Goal: Task Accomplishment & Management: Use online tool/utility

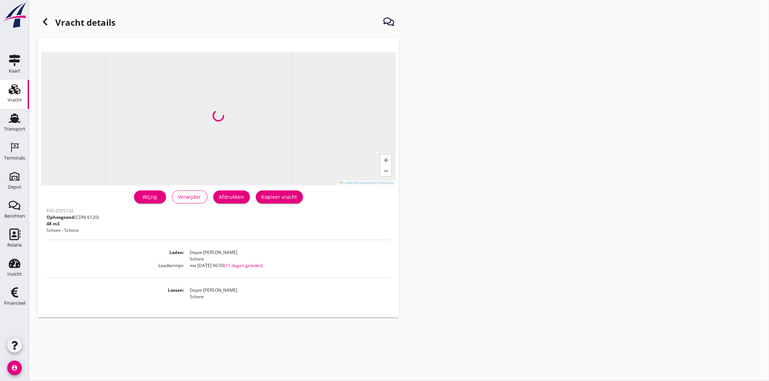
click at [48, 19] on icon at bounding box center [45, 21] width 9 height 9
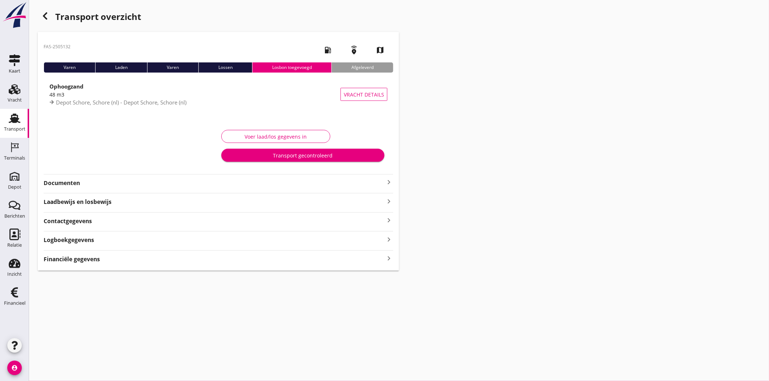
click at [138, 126] on div at bounding box center [133, 146] width 169 height 42
click at [107, 176] on div "Documenten keyboard_arrow_right" at bounding box center [218, 180] width 349 height 13
click at [109, 180] on strong "Documenten" at bounding box center [214, 183] width 341 height 8
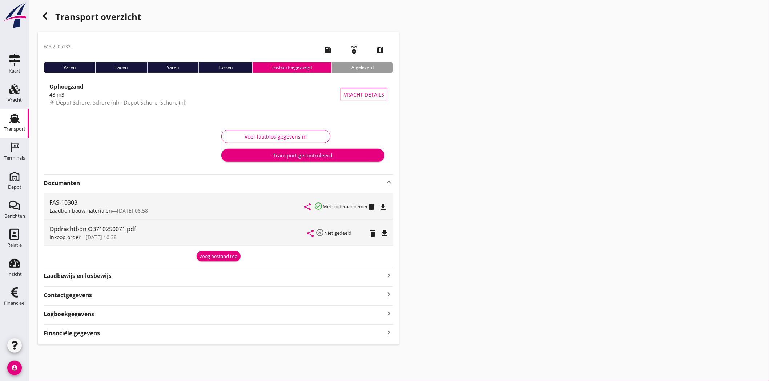
click at [386, 205] on icon "file_download" at bounding box center [382, 207] width 9 height 9
click at [383, 205] on icon "open_in_browser" at bounding box center [382, 207] width 9 height 9
click at [80, 336] on strong "Financiële gegevens" at bounding box center [72, 333] width 56 height 8
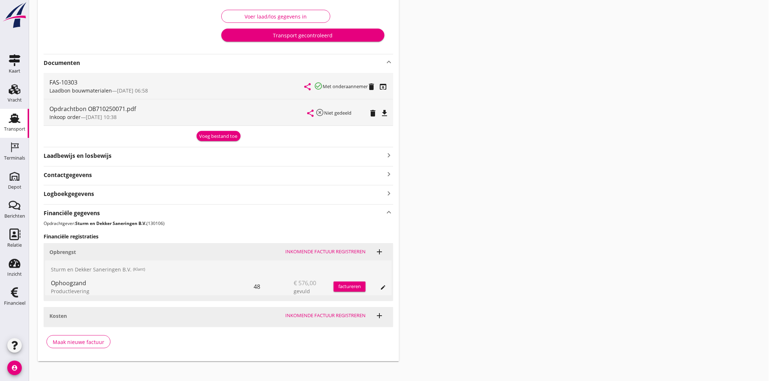
scroll to position [126, 0]
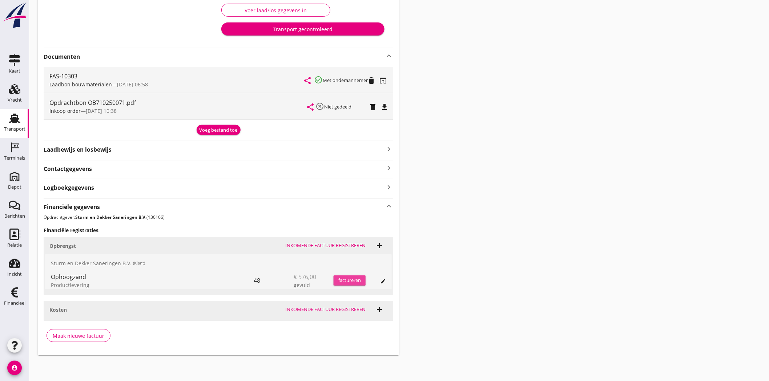
click at [353, 280] on div "factureren" at bounding box center [349, 280] width 32 height 7
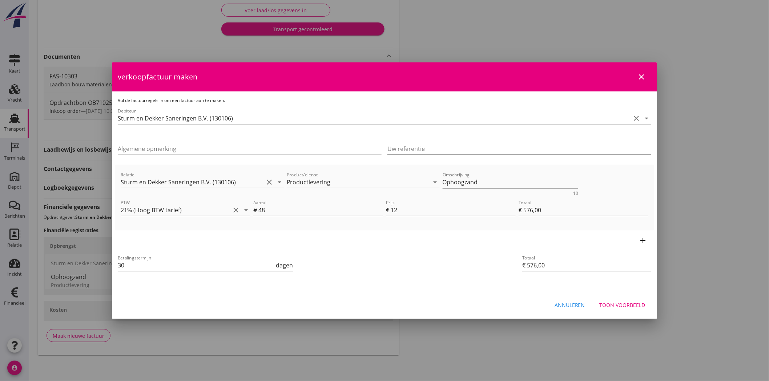
click at [436, 147] on input "Uw referentie" at bounding box center [519, 149] width 264 height 12
type input "OB710250071"
click at [634, 303] on div "Toon voorbeeld" at bounding box center [622, 305] width 46 height 8
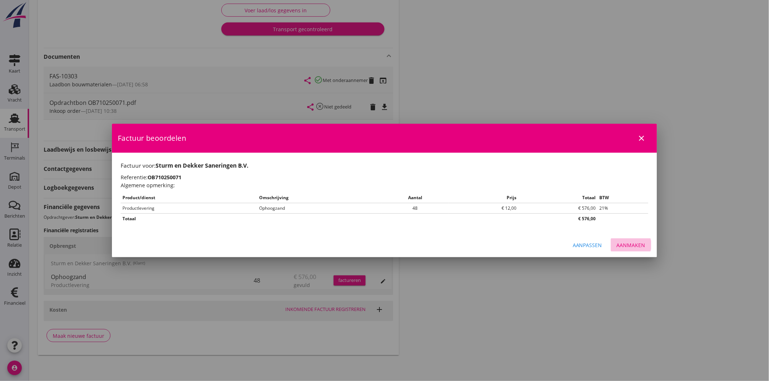
click at [632, 244] on div "Aanmaken" at bounding box center [630, 246] width 29 height 8
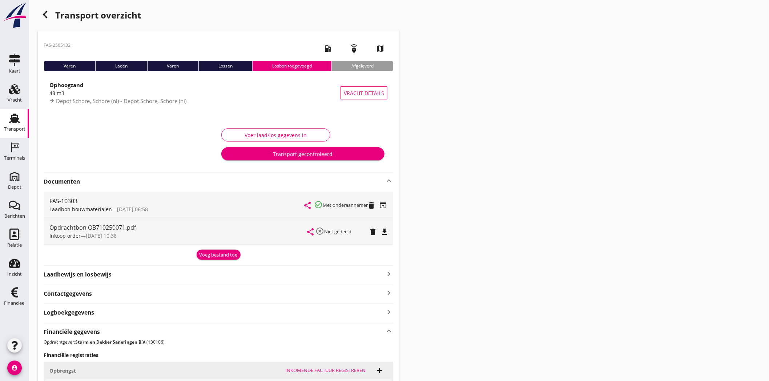
scroll to position [0, 0]
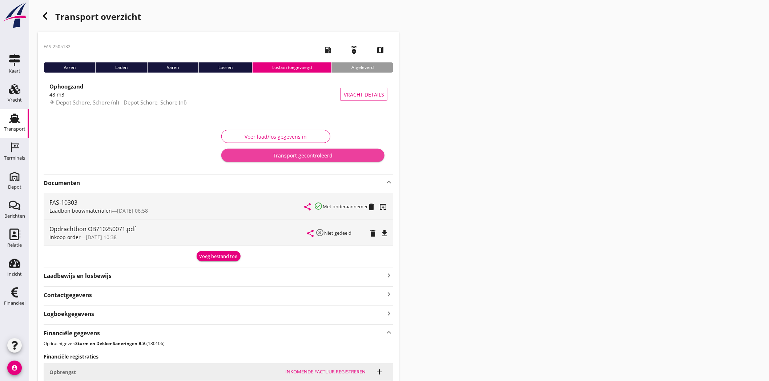
click at [297, 159] on button "Transport gecontroleerd" at bounding box center [302, 155] width 163 height 13
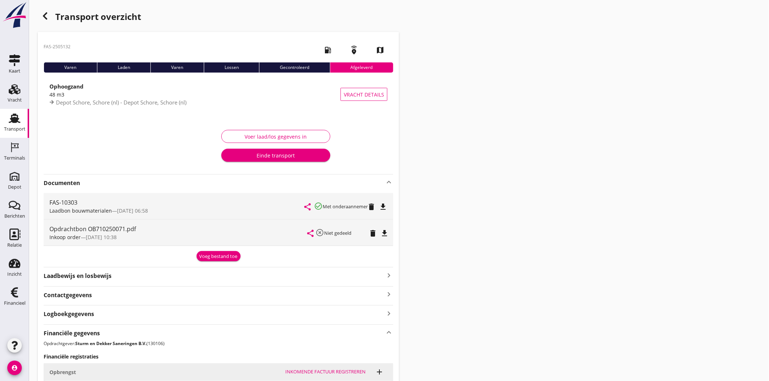
click at [302, 159] on button "Einde transport" at bounding box center [275, 155] width 109 height 13
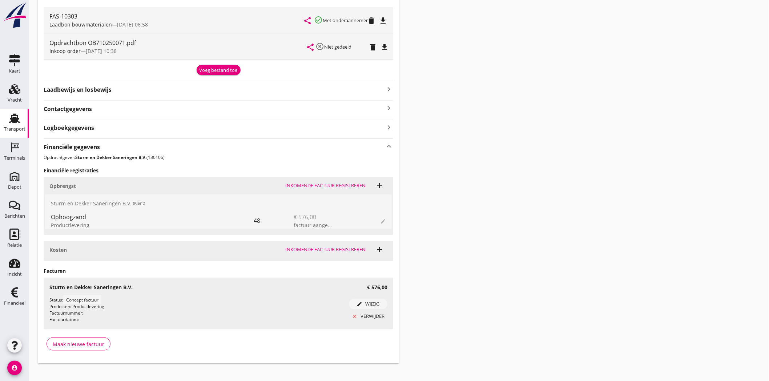
scroll to position [180, 0]
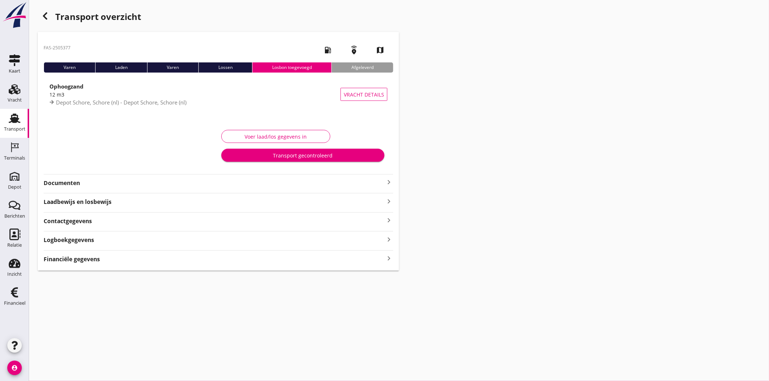
click at [12, 117] on use at bounding box center [15, 118] width 12 height 9
